Goal: Navigation & Orientation: Find specific page/section

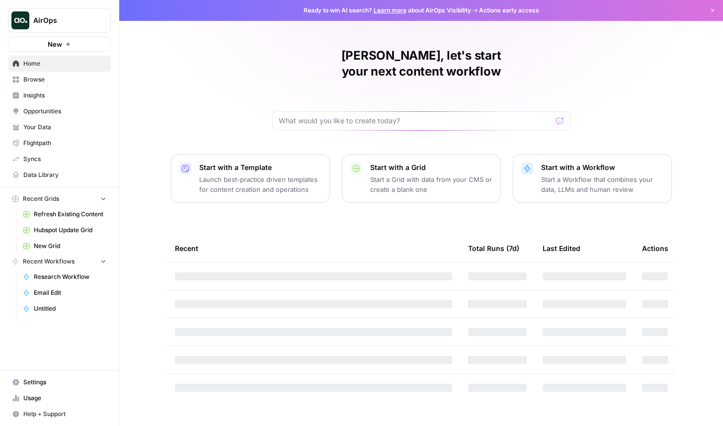
click at [83, 29] on button "AirOps" at bounding box center [59, 20] width 103 height 25
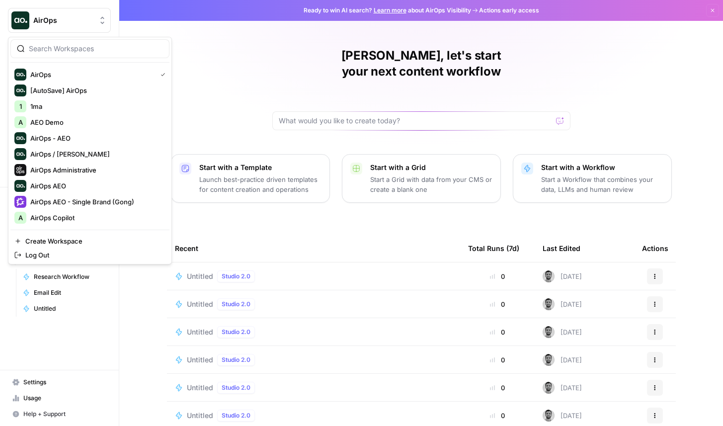
click at [225, 205] on div "[PERSON_NAME], let's start your next content workflow Start with a Template Lau…" at bounding box center [421, 236] width 604 height 473
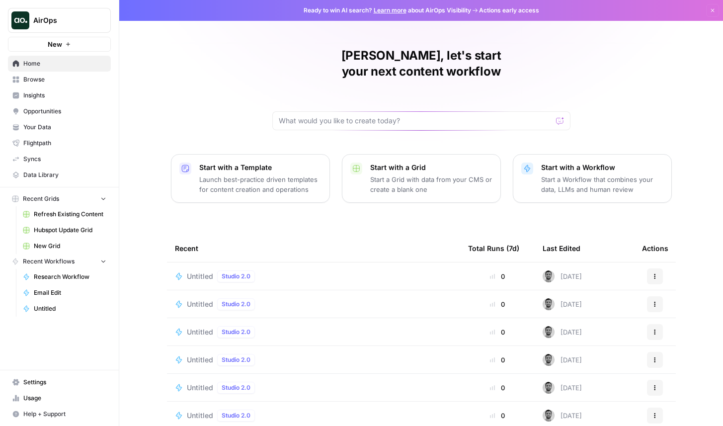
click at [53, 389] on link "Settings" at bounding box center [59, 382] width 103 height 16
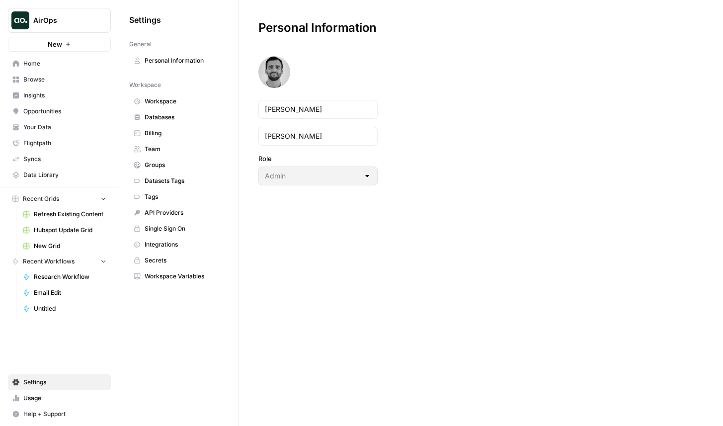
click at [180, 104] on span "Workspace" at bounding box center [184, 101] width 79 height 9
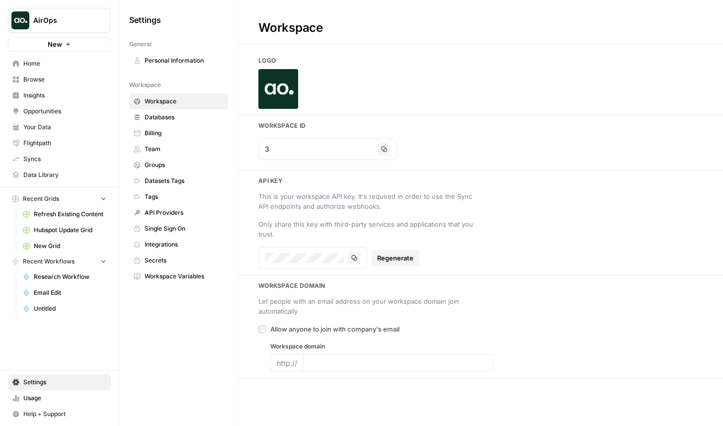
click at [187, 154] on link "Team" at bounding box center [178, 149] width 99 height 16
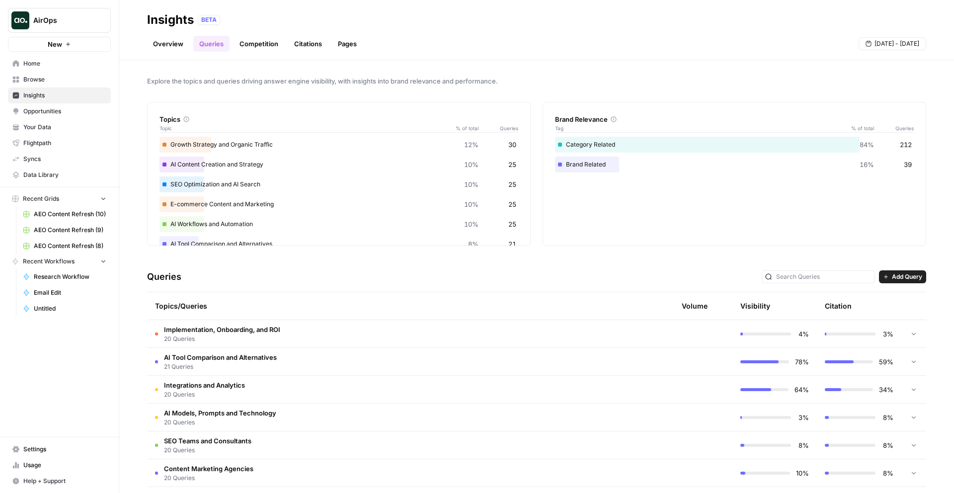
scroll to position [149, 0]
